Goal: Task Accomplishment & Management: Manage account settings

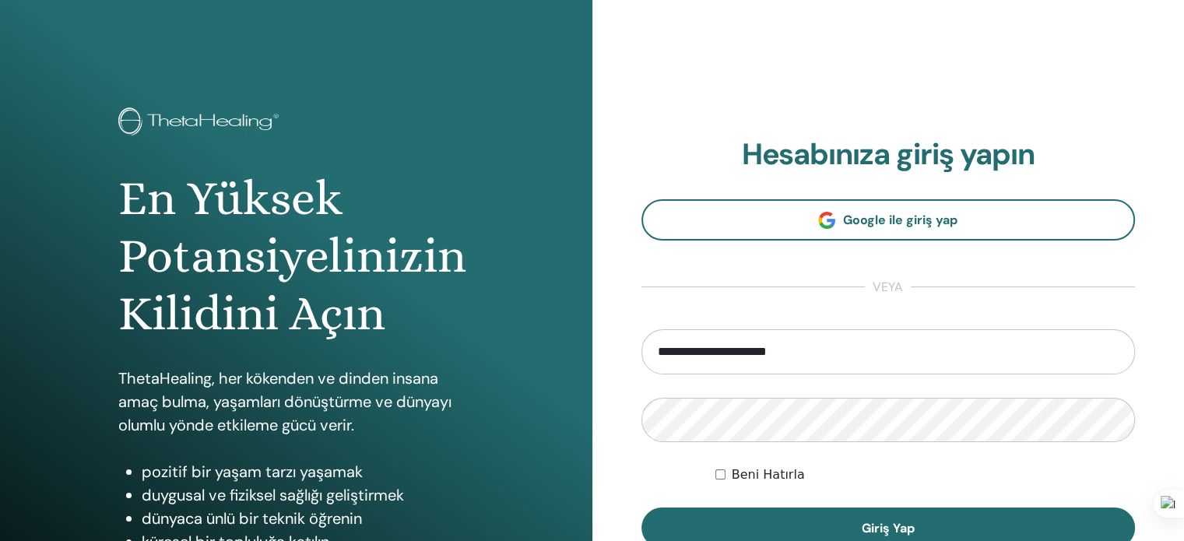
click at [786, 351] on input "**********" at bounding box center [888, 351] width 494 height 45
type input "**********"
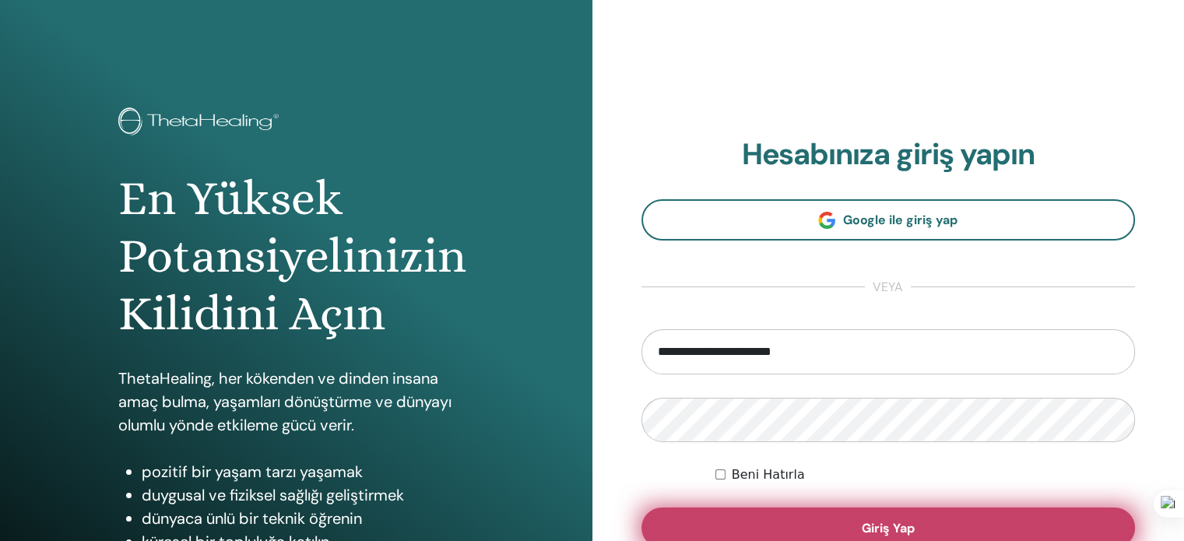
click at [862, 520] on span "Giriş Yap" at bounding box center [888, 528] width 53 height 16
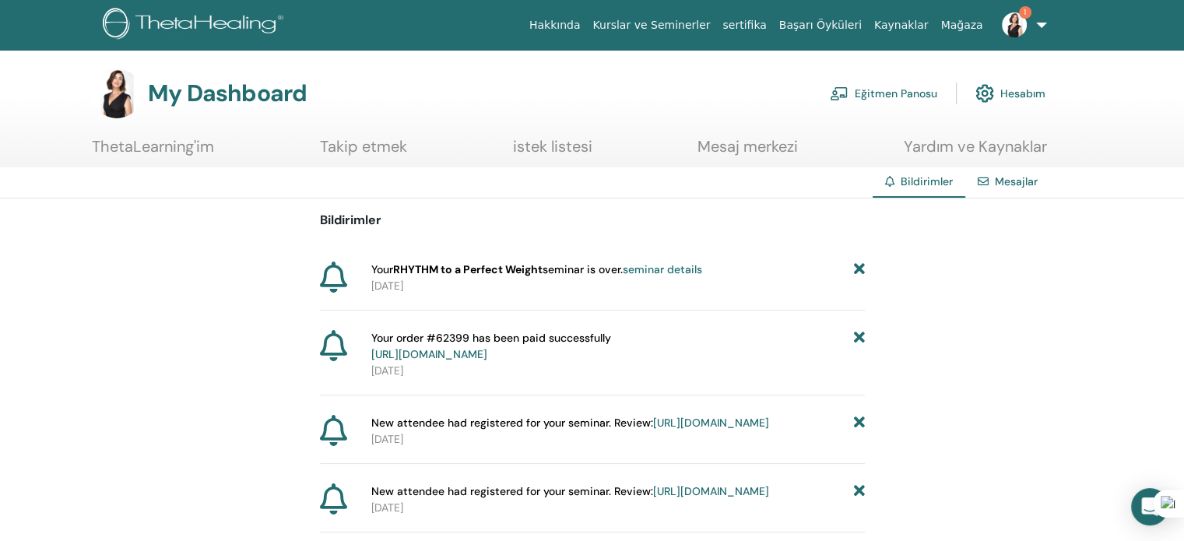
click at [674, 267] on link "seminar details" at bounding box center [662, 269] width 79 height 14
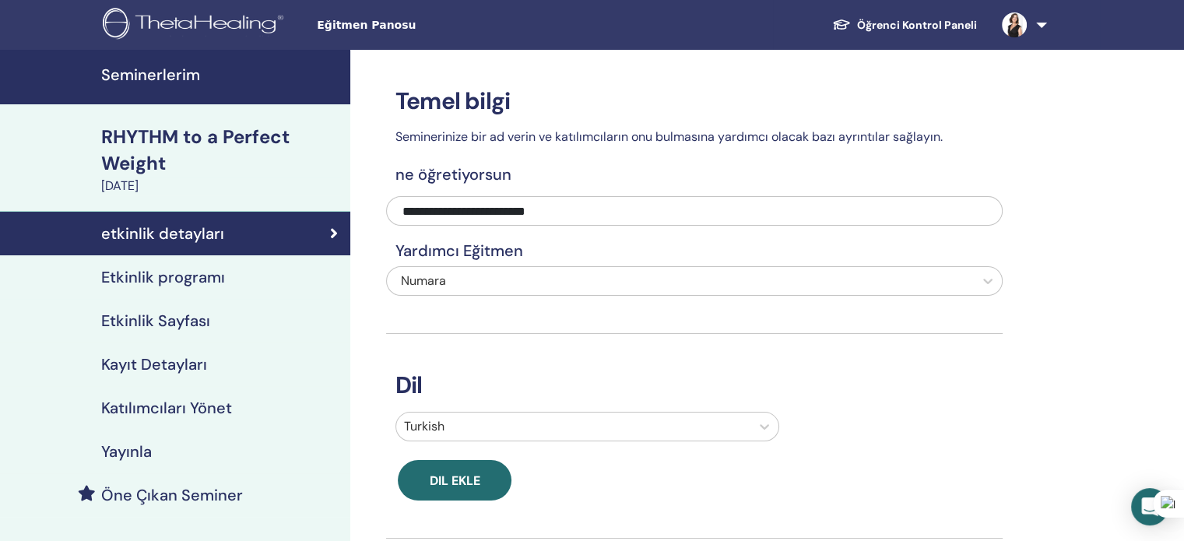
click at [145, 413] on h4 "Katılımcıları Yönet" at bounding box center [166, 408] width 131 height 19
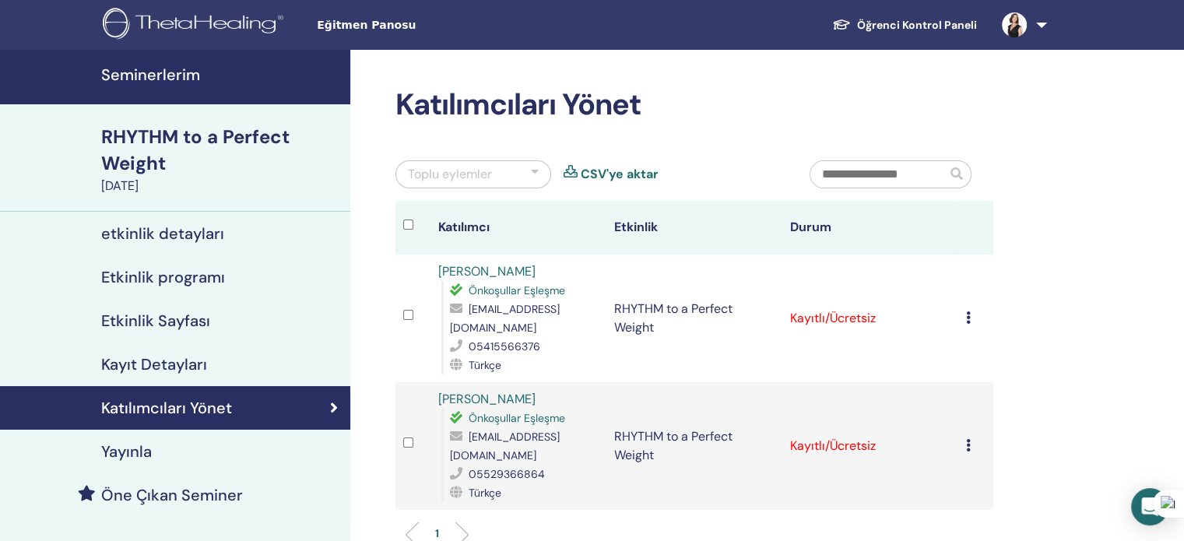
click at [964, 316] on td "Kaydı İptal Et Otomatik onaylama Ücretli Olarak İşaretle Ödenmemiş olarak işare…" at bounding box center [975, 319] width 35 height 128
click at [967, 313] on icon at bounding box center [968, 317] width 5 height 12
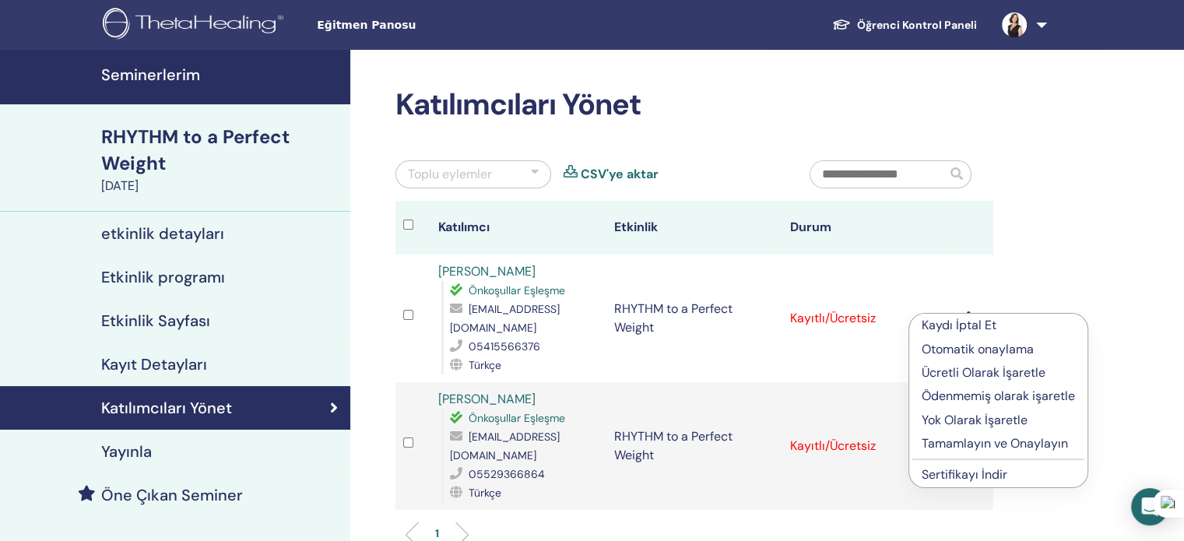
click at [981, 445] on p "Tamamlayın ve Onaylayın" at bounding box center [998, 443] width 153 height 19
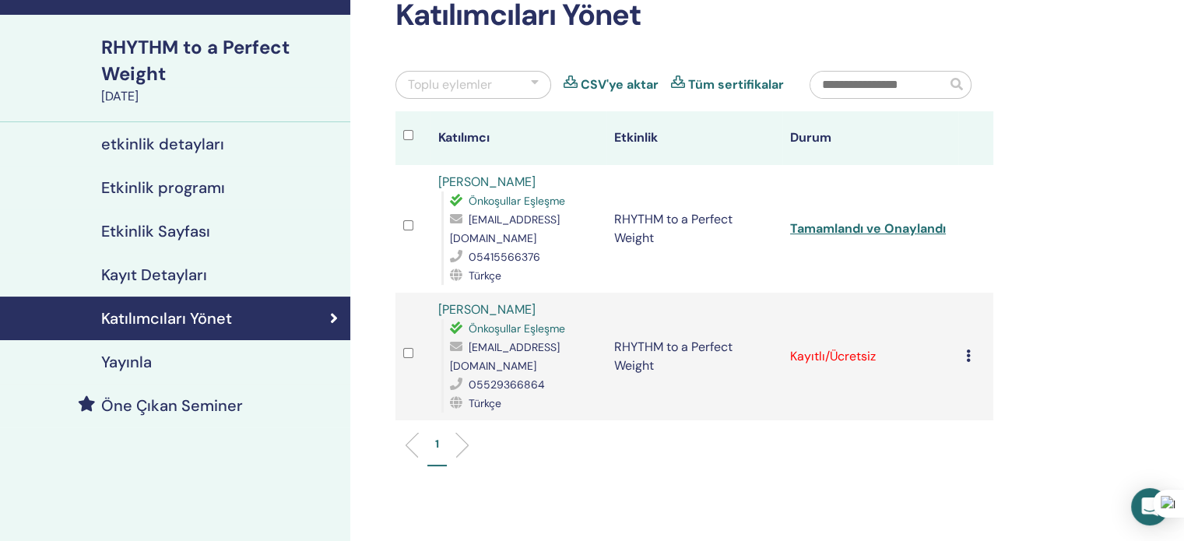
scroll to position [156, 0]
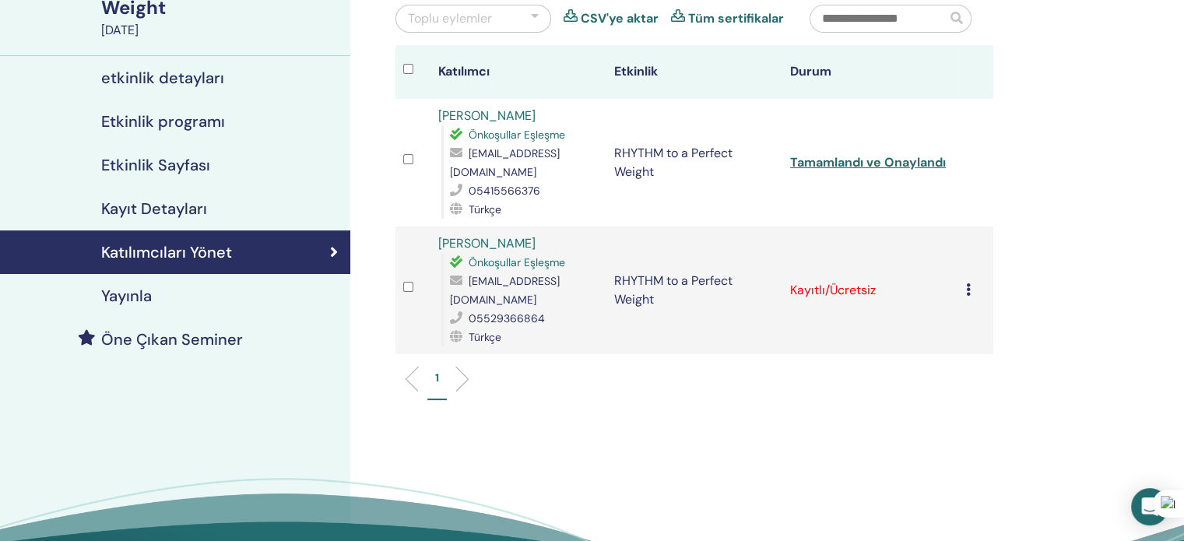
click at [967, 283] on icon at bounding box center [968, 289] width 5 height 12
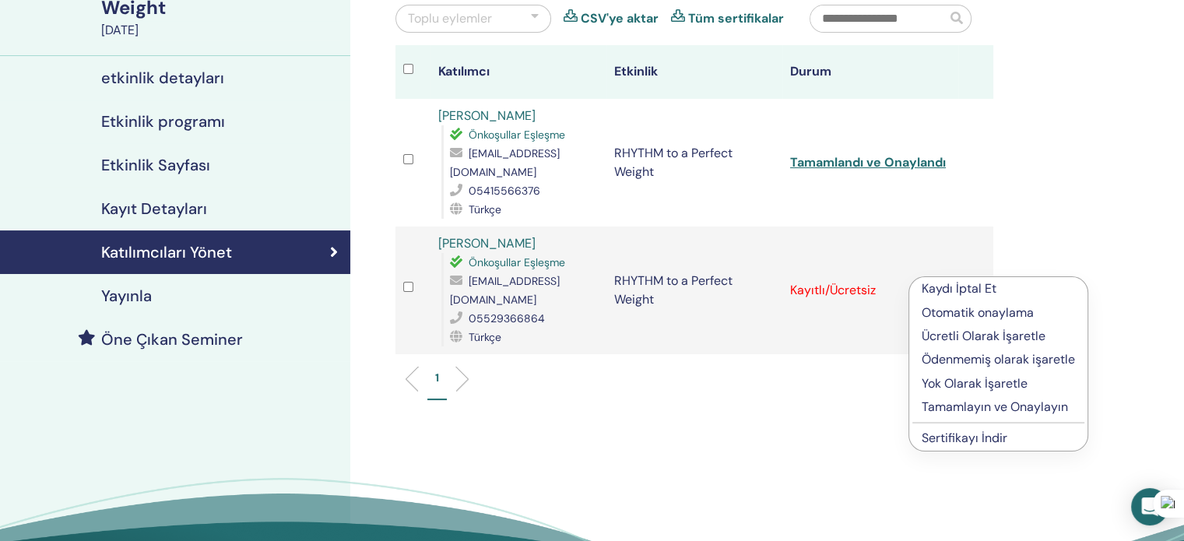
click at [950, 407] on p "Tamamlayın ve Onaylayın" at bounding box center [998, 407] width 153 height 19
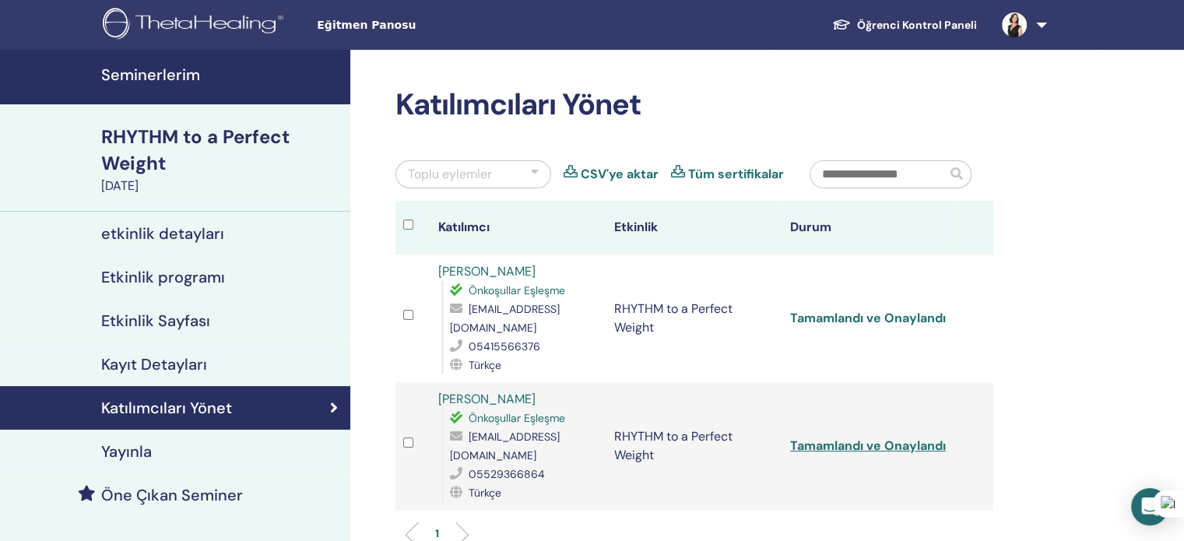
click at [877, 314] on link "Tamamlandı ve Onaylandı" at bounding box center [868, 318] width 156 height 16
click at [850, 440] on link "Tamamlandı ve Onaylandı" at bounding box center [868, 445] width 156 height 16
